Goal: Task Accomplishment & Management: Manage account settings

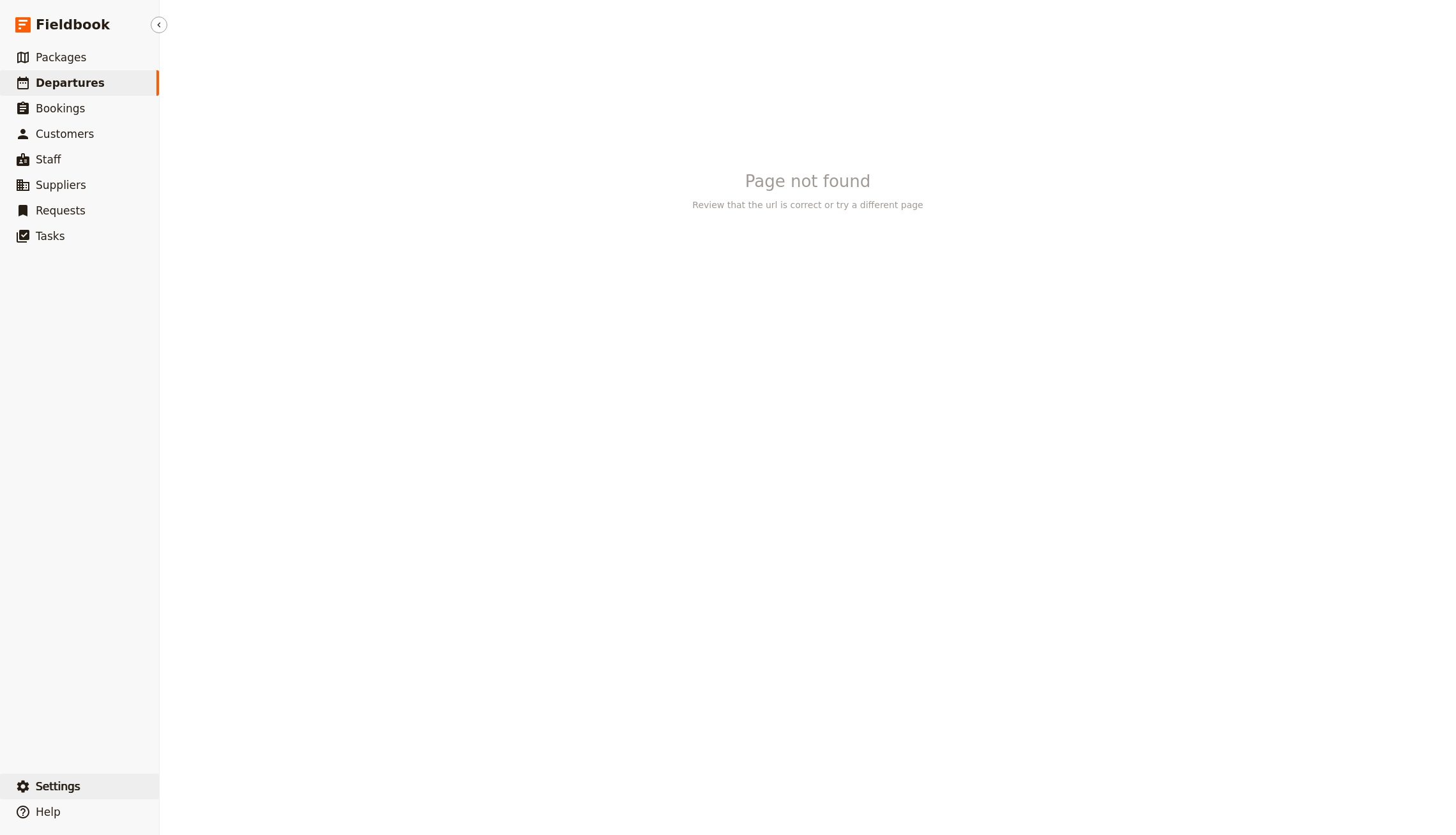
click at [81, 788] on button "​ Settings" at bounding box center [79, 787] width 159 height 25
click at [238, 778] on button "Sign out" at bounding box center [265, 787] width 202 height 18
